Goal: Transaction & Acquisition: Subscribe to service/newsletter

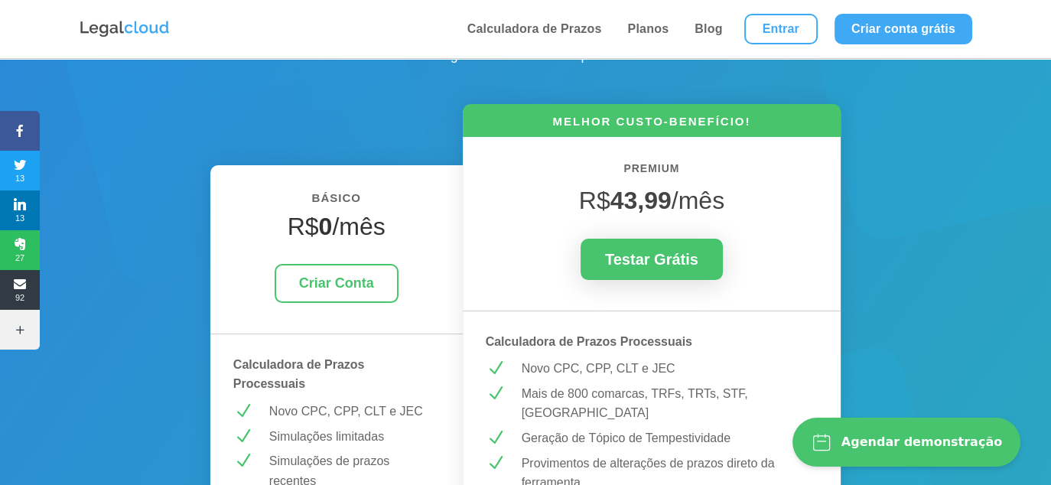
scroll to position [77, 0]
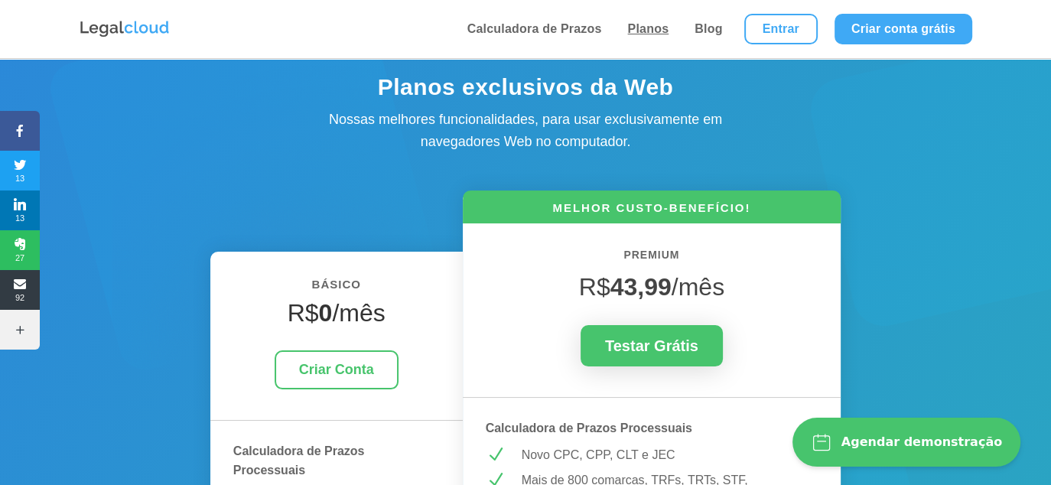
click at [665, 21] on link "Planos" at bounding box center [648, 29] width 50 height 58
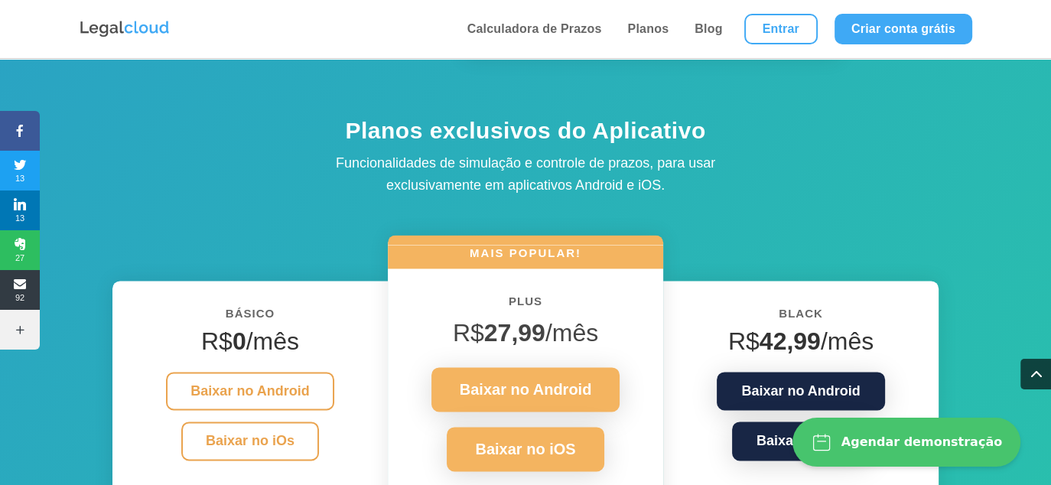
scroll to position [1989, 0]
click at [879, 31] on link "Criar conta grátis" at bounding box center [904, 29] width 138 height 31
click at [643, 32] on link "Planos" at bounding box center [648, 29] width 50 height 58
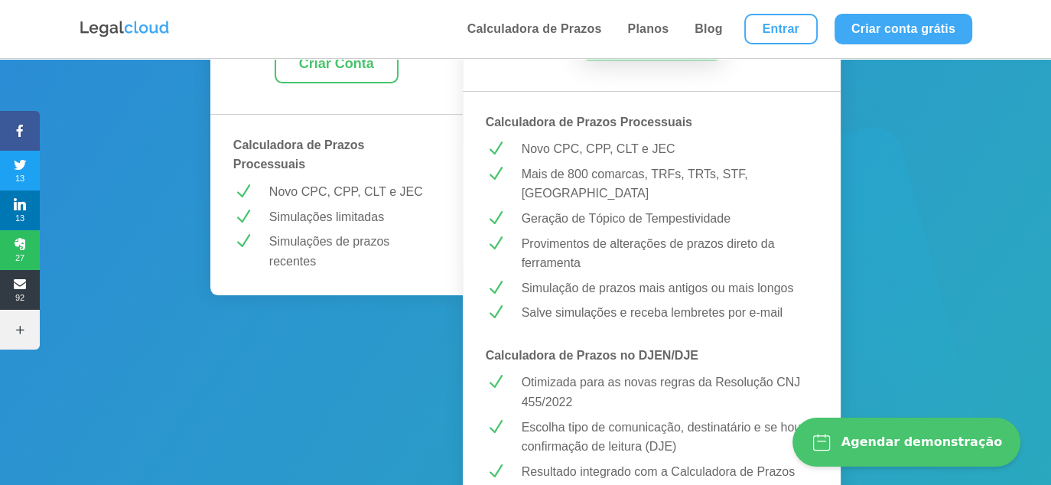
scroll to position [153, 0]
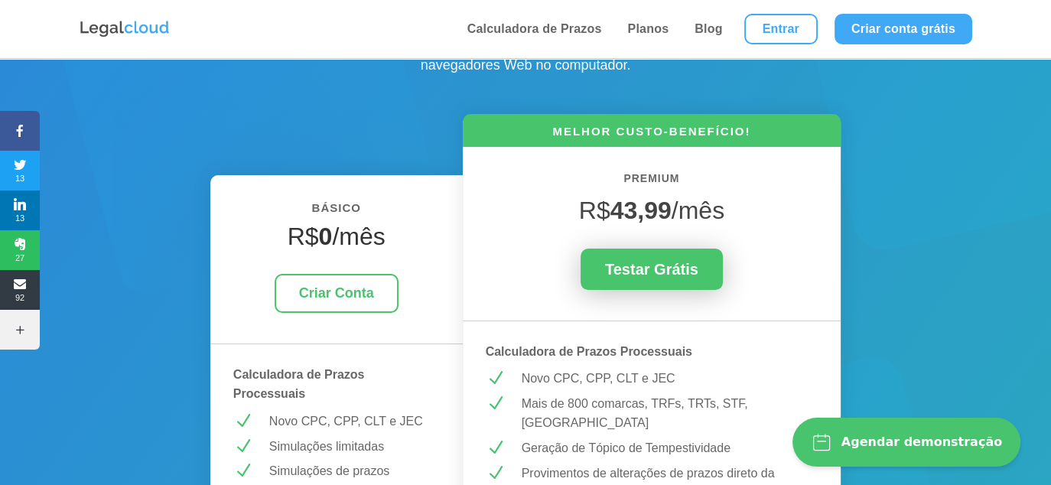
click at [640, 265] on link "Testar Grátis" at bounding box center [652, 269] width 142 height 41
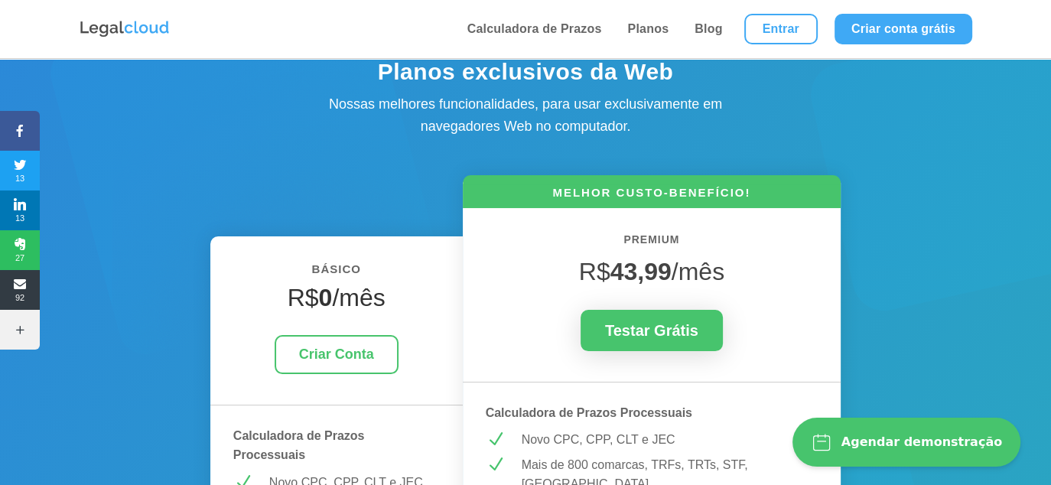
scroll to position [0, 0]
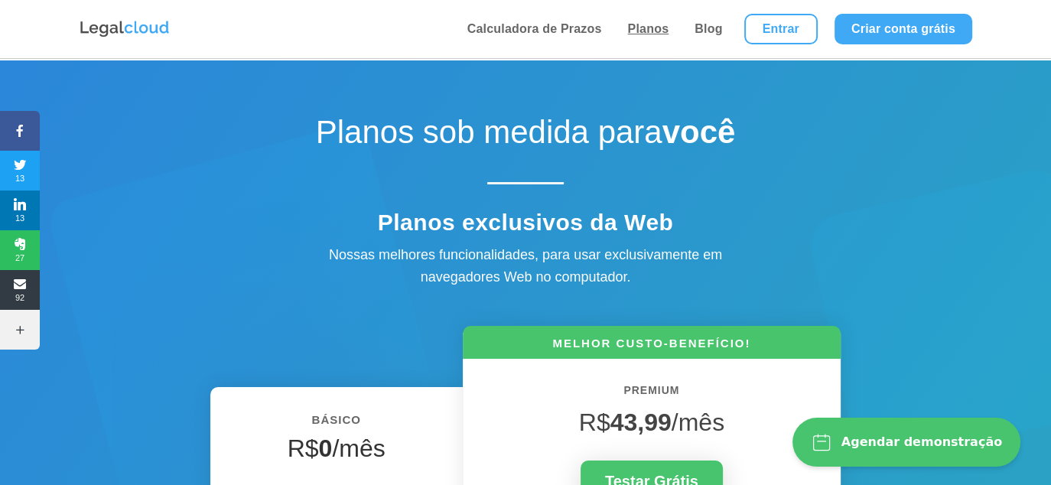
click at [650, 27] on link "Planos" at bounding box center [648, 29] width 50 height 58
click at [915, 428] on button "Agendar demonstração" at bounding box center [907, 442] width 228 height 49
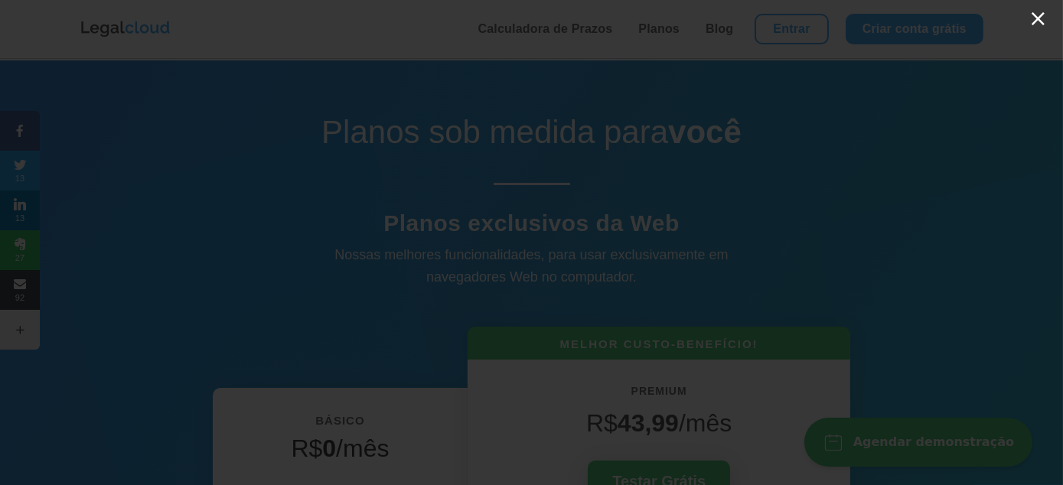
click at [1047, 24] on button "×" at bounding box center [1037, 19] width 19 height 22
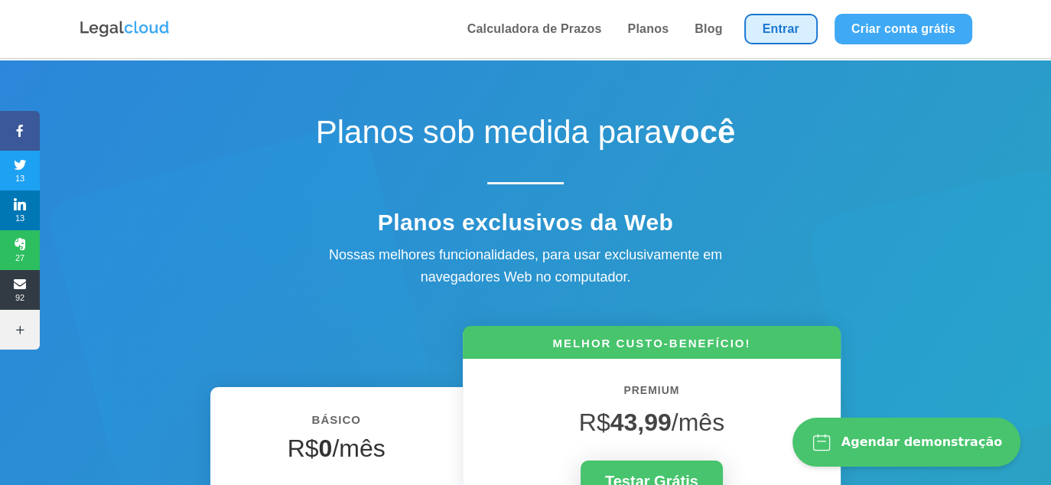
click at [788, 23] on link "Entrar" at bounding box center [780, 29] width 73 height 31
